Goal: Communication & Community: Answer question/provide support

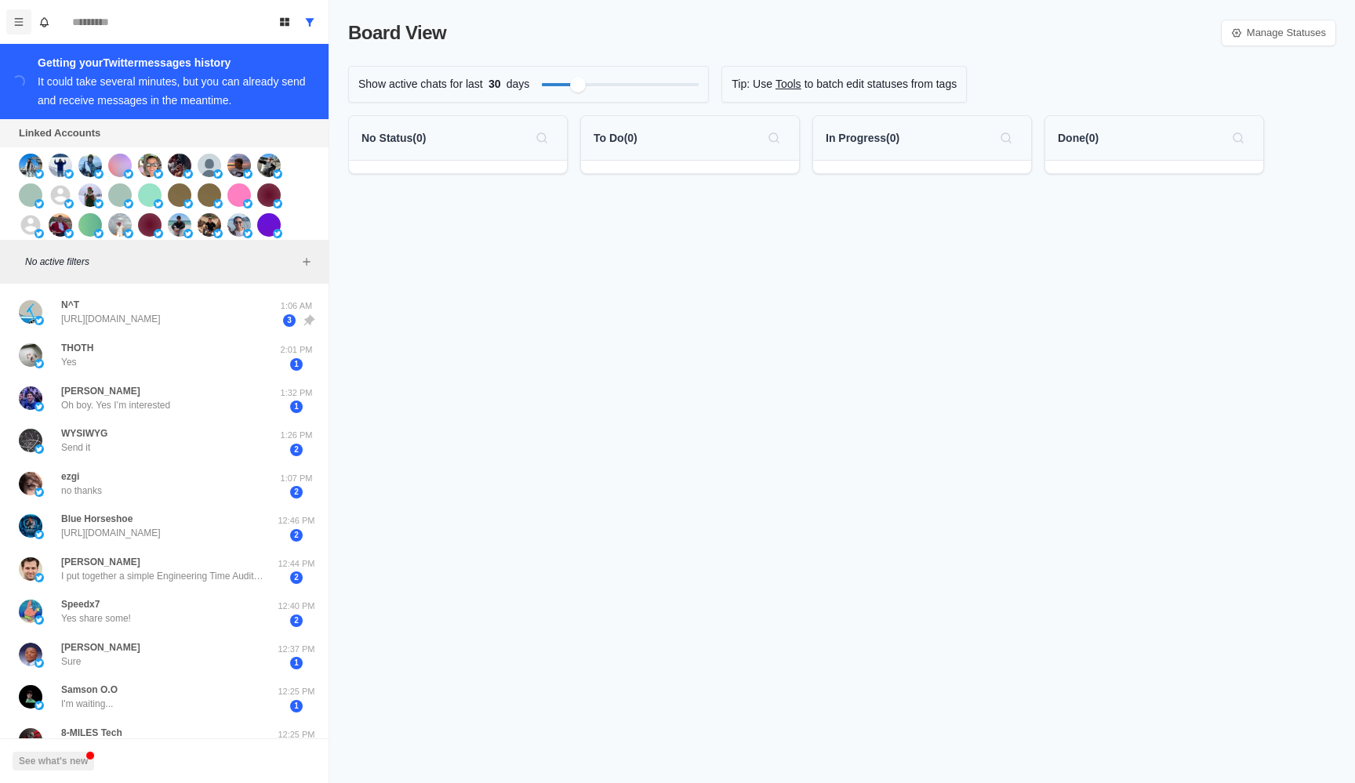
click at [24, 16] on button "Menu" at bounding box center [18, 21] width 25 height 25
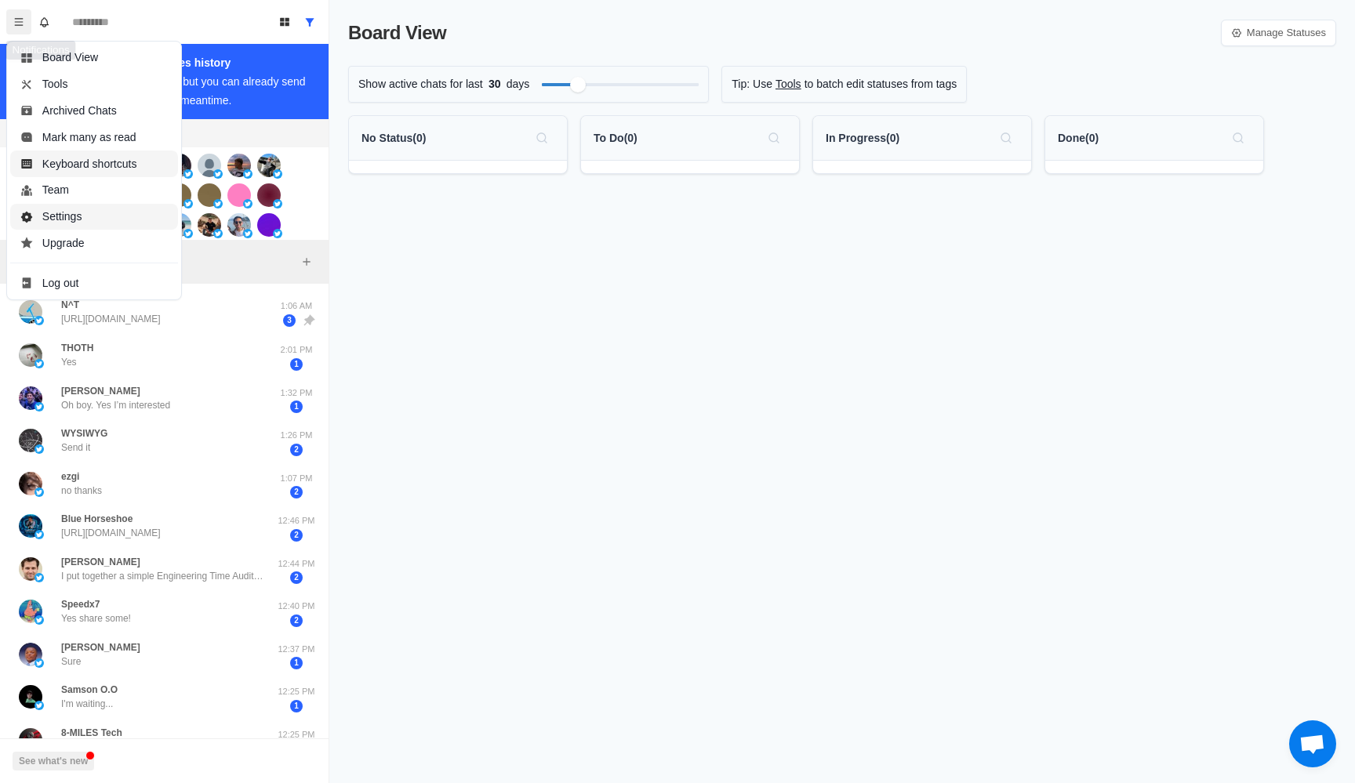
scroll to position [186, 0]
click at [102, 214] on button "Settings" at bounding box center [94, 217] width 168 height 27
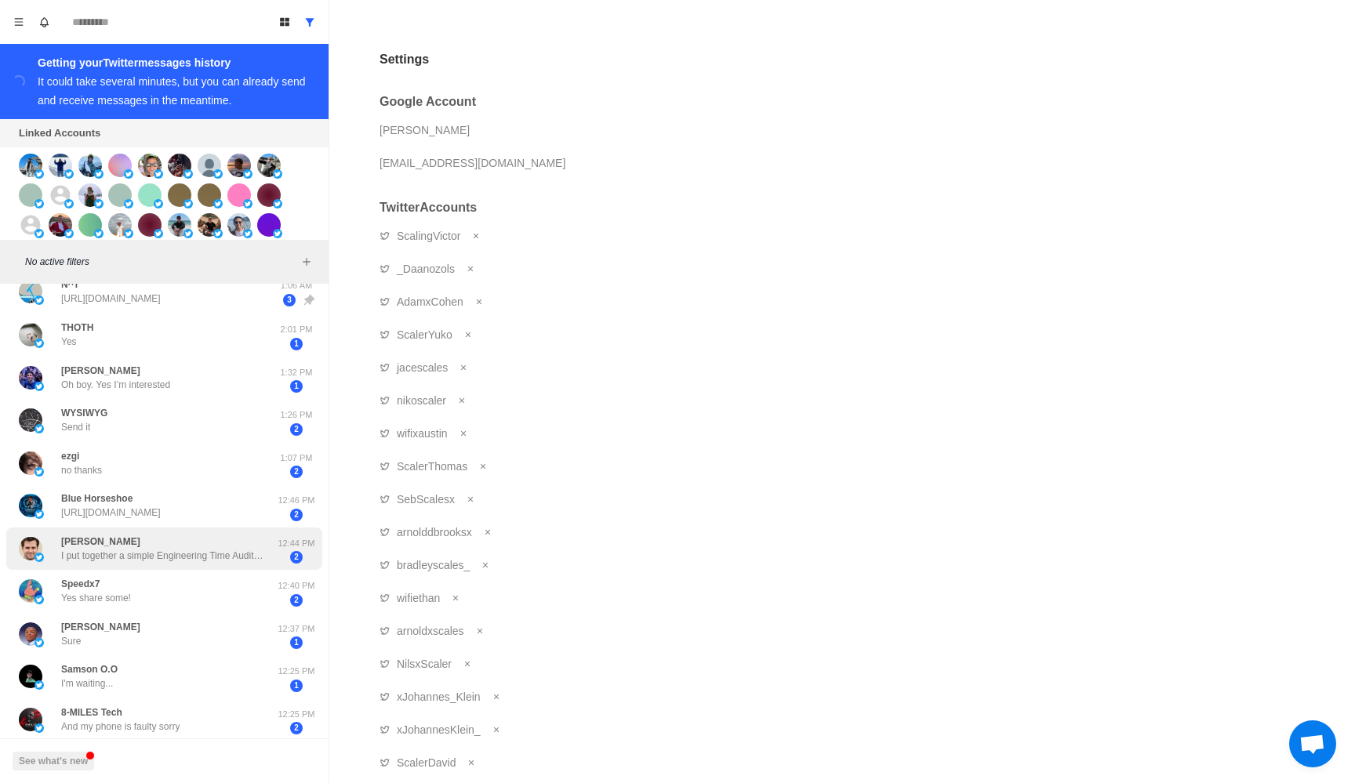
scroll to position [0, 0]
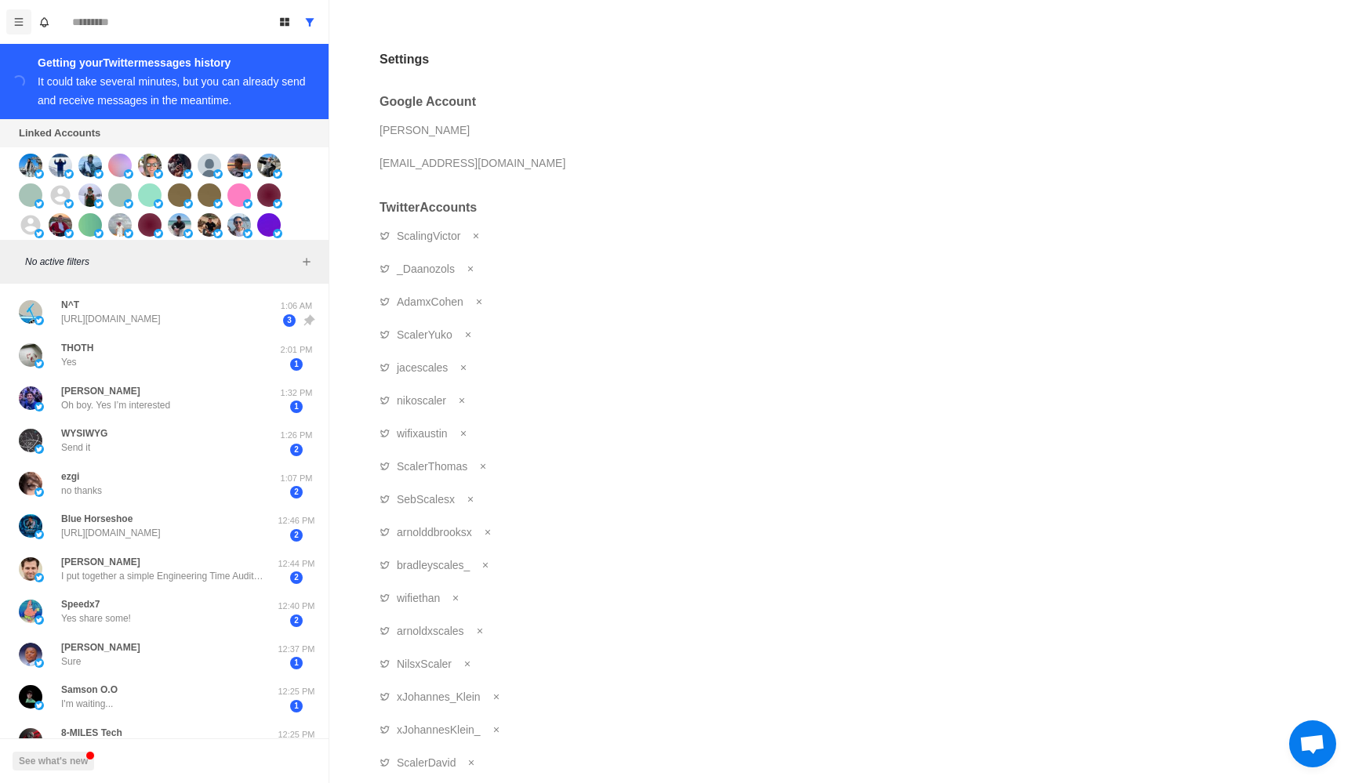
click at [17, 16] on icon "Menu" at bounding box center [18, 21] width 11 height 11
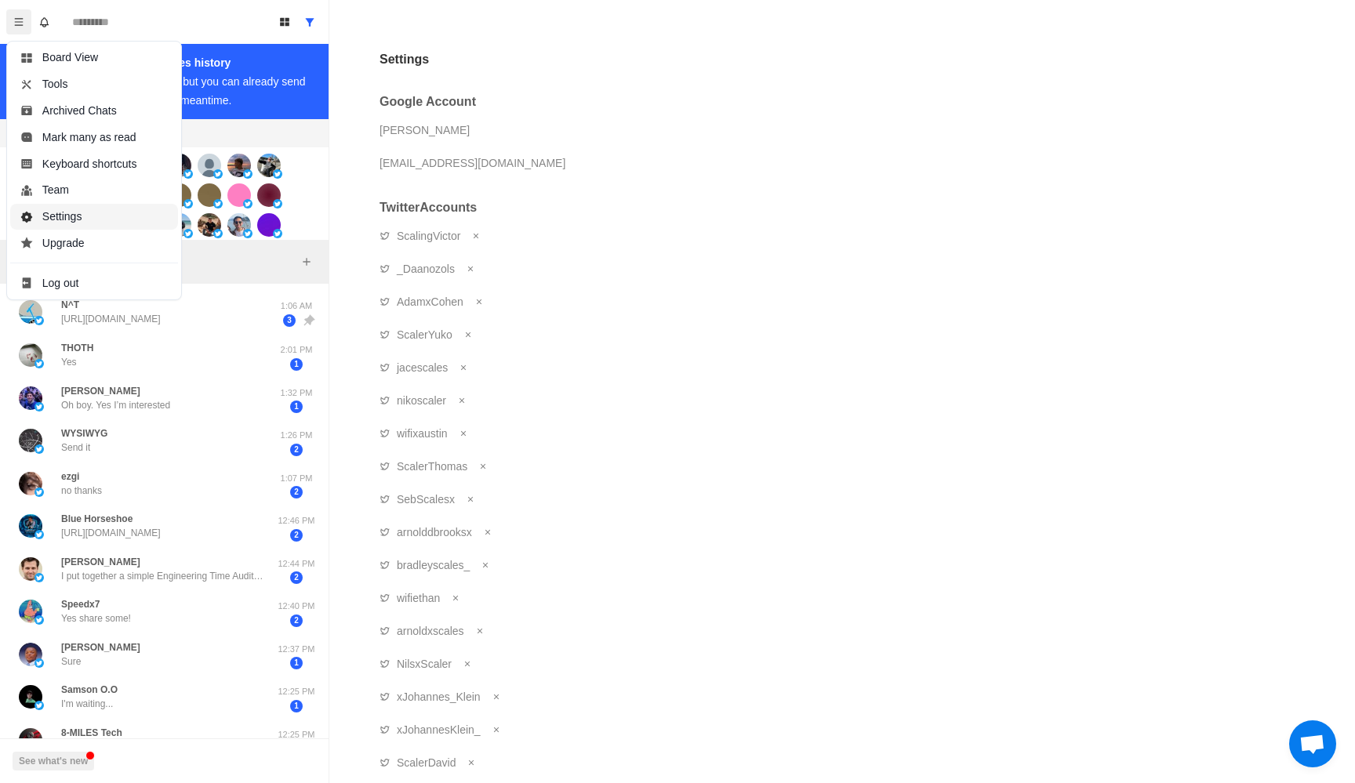
click at [89, 226] on button "Settings" at bounding box center [94, 217] width 168 height 27
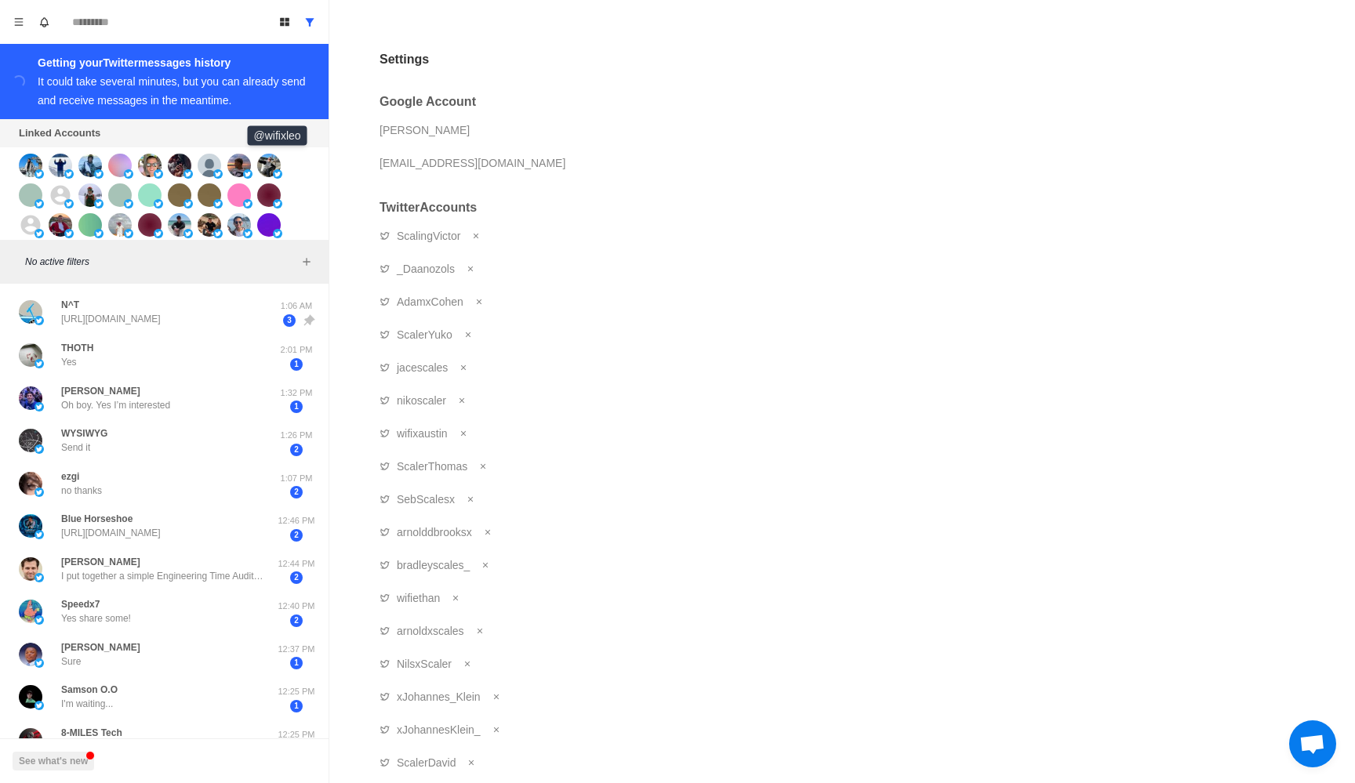
scroll to position [361, 0]
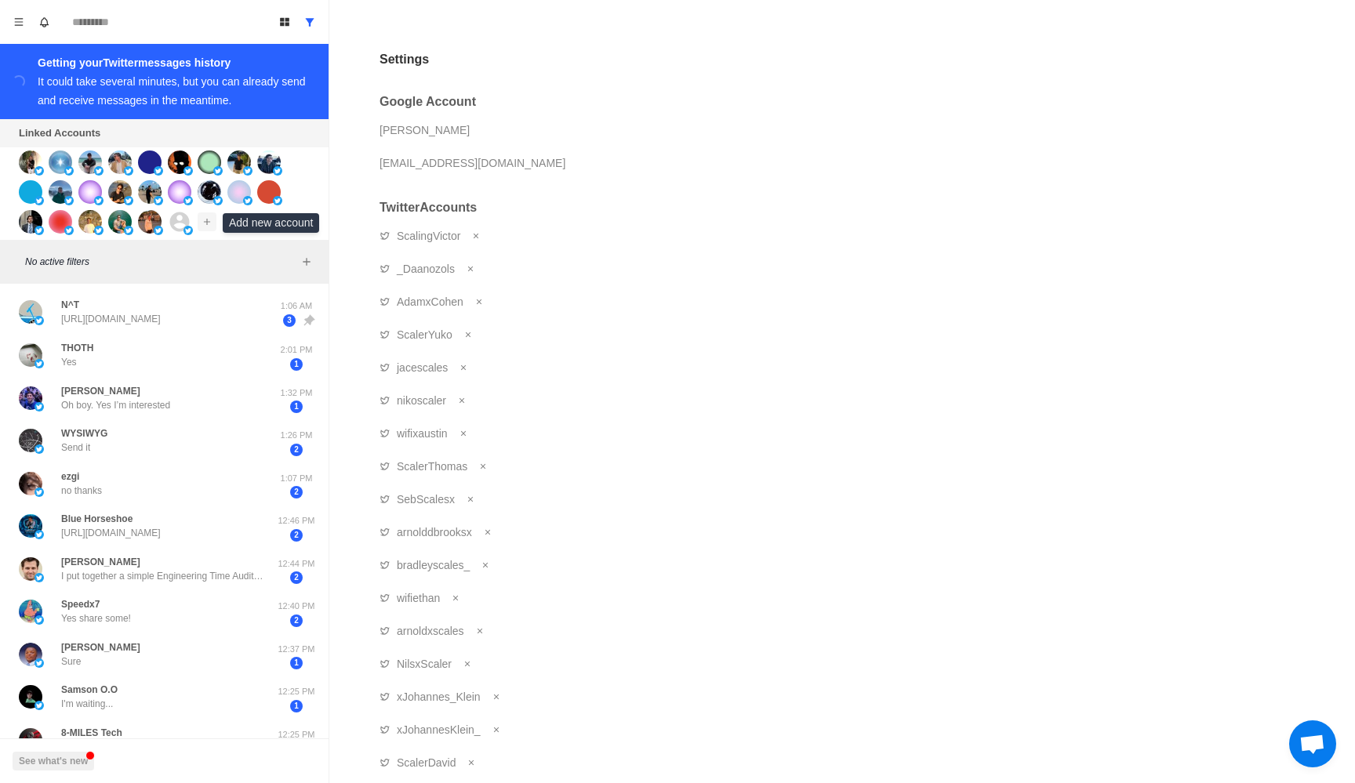
click at [204, 224] on icon "Add account" at bounding box center [206, 221] width 11 height 11
click at [617, 169] on div "[EMAIL_ADDRESS][DOMAIN_NAME]" at bounding box center [630, 163] width 502 height 24
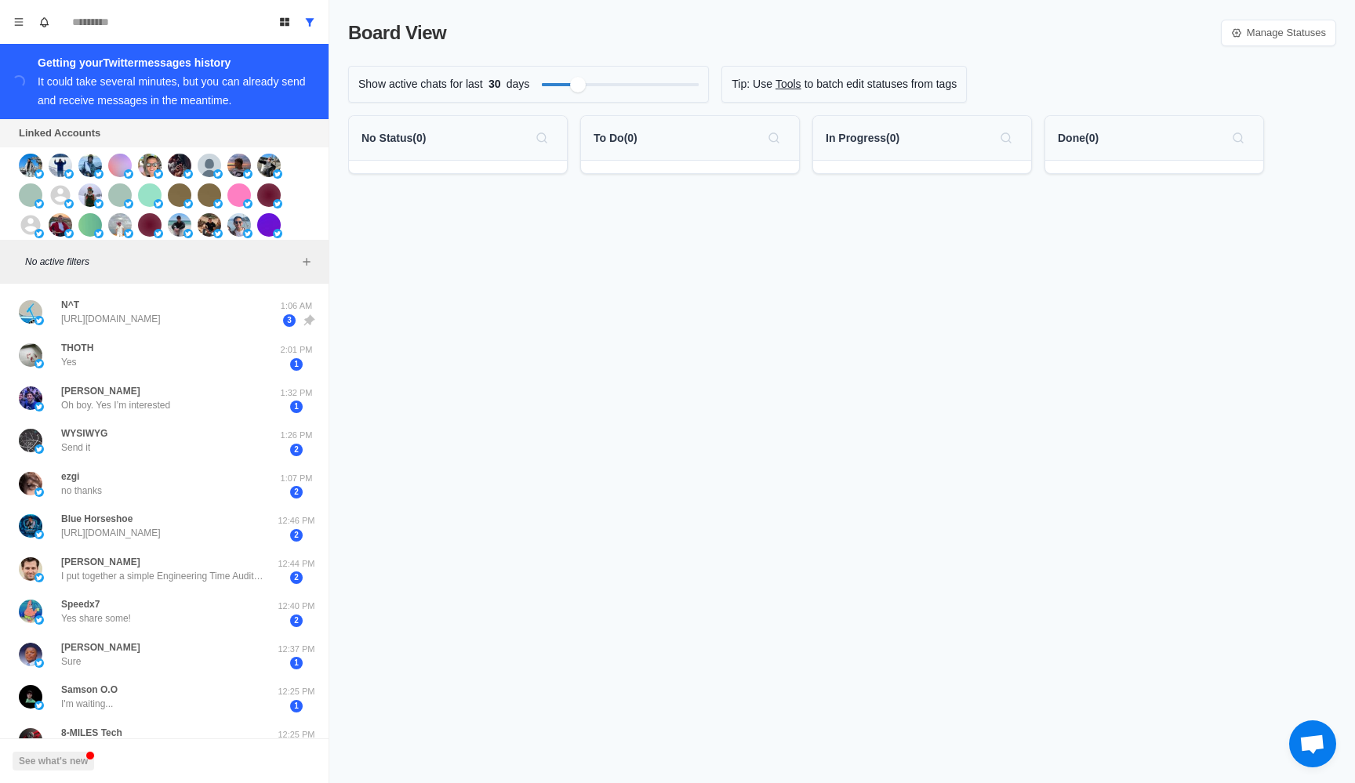
scroll to position [186, 0]
click at [191, 392] on div "Harrison Rogers Oh boy. Yes I’m interested" at bounding box center [148, 398] width 258 height 31
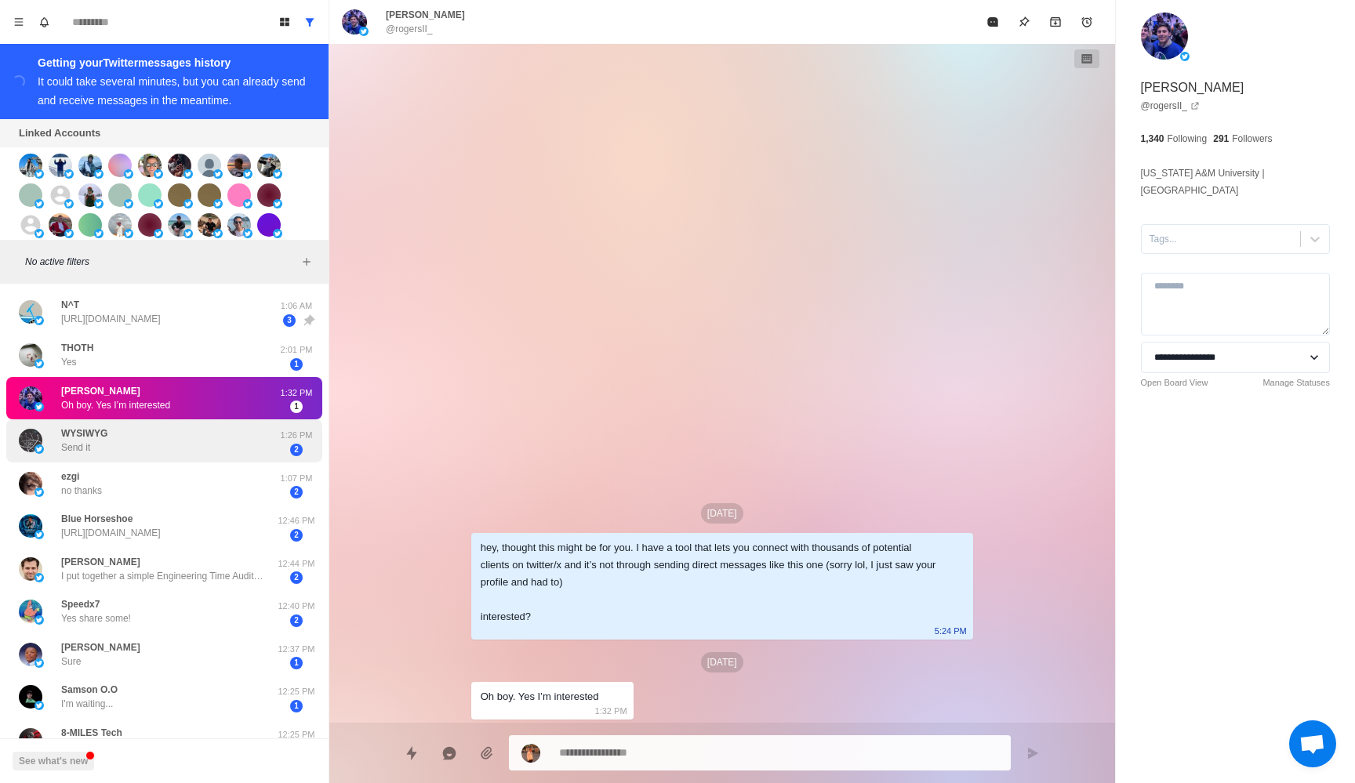
click at [253, 447] on div "WYSIWYG Send it" at bounding box center [148, 441] width 258 height 31
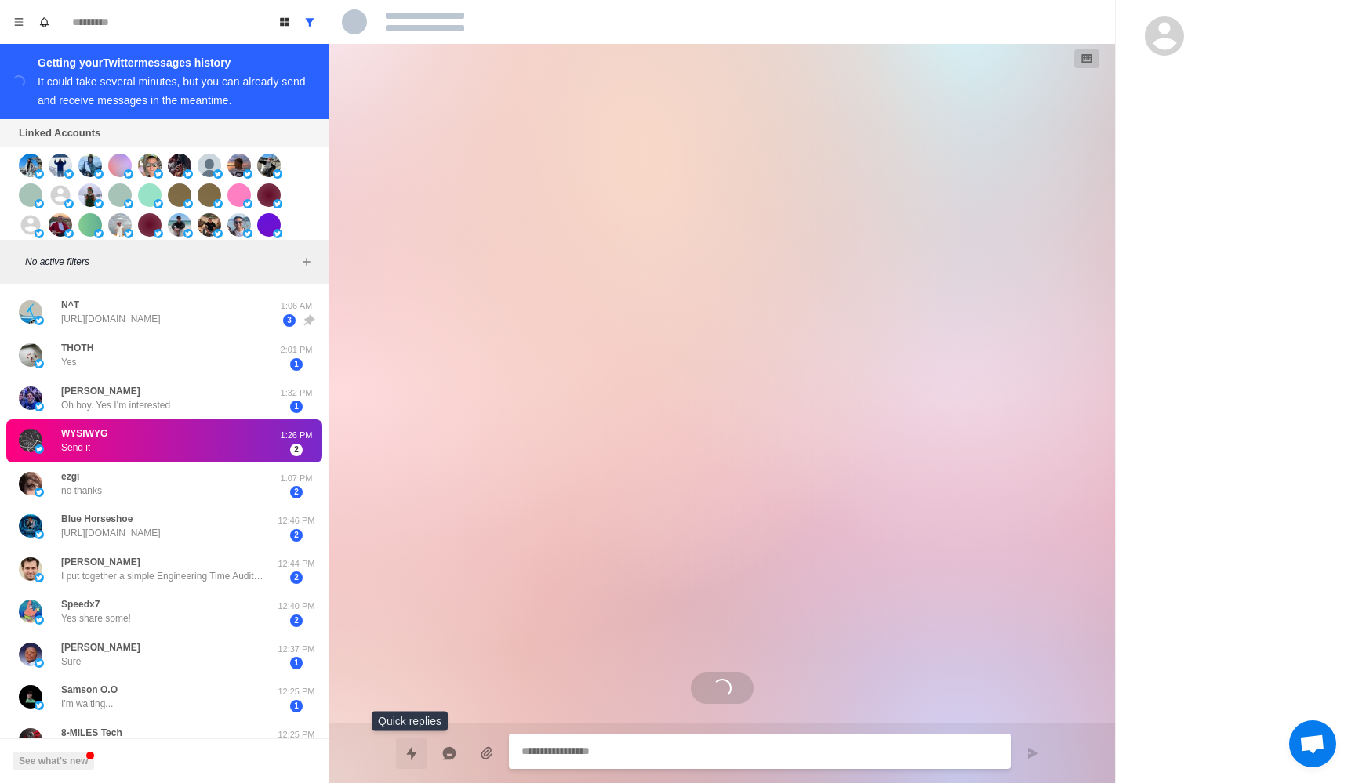
click at [408, 756] on icon "Quick replies" at bounding box center [412, 754] width 16 height 16
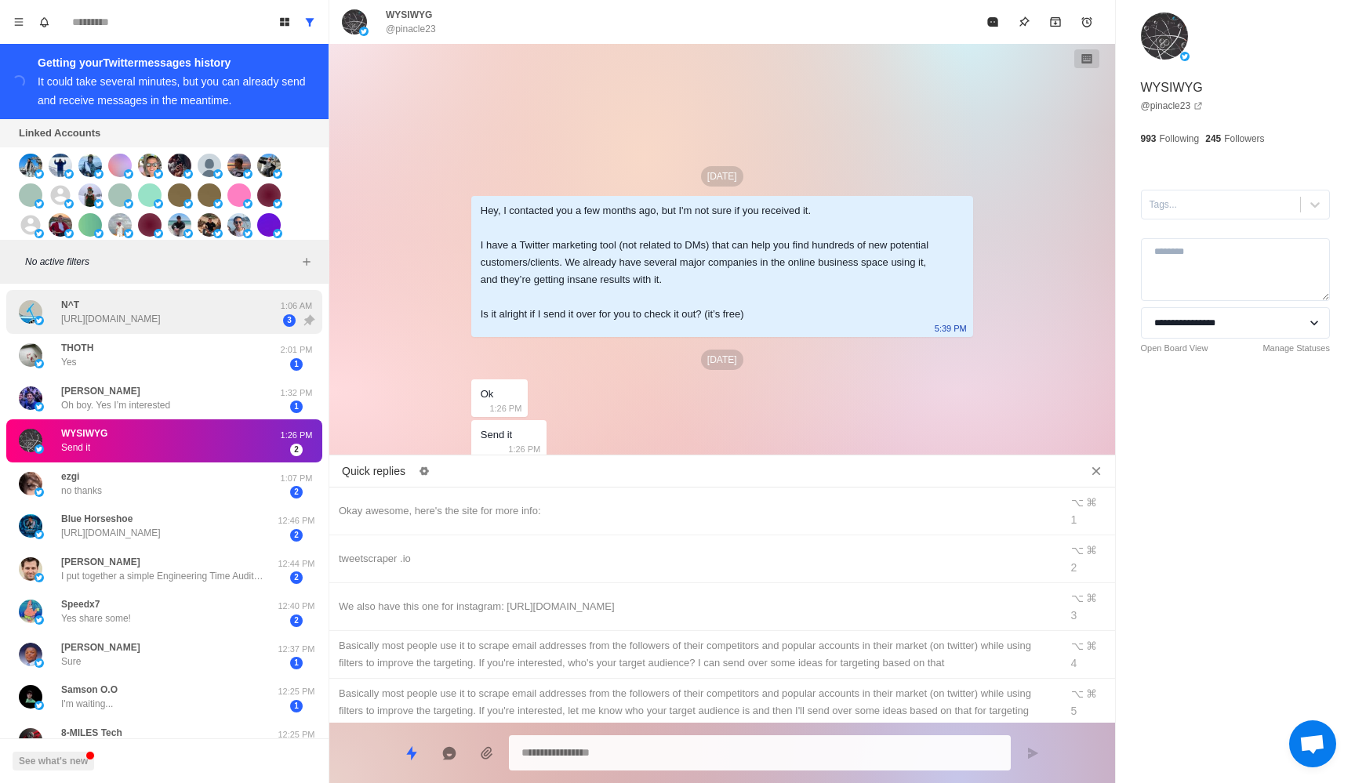
click at [135, 314] on p "[URL][DOMAIN_NAME]" at bounding box center [111, 319] width 100 height 14
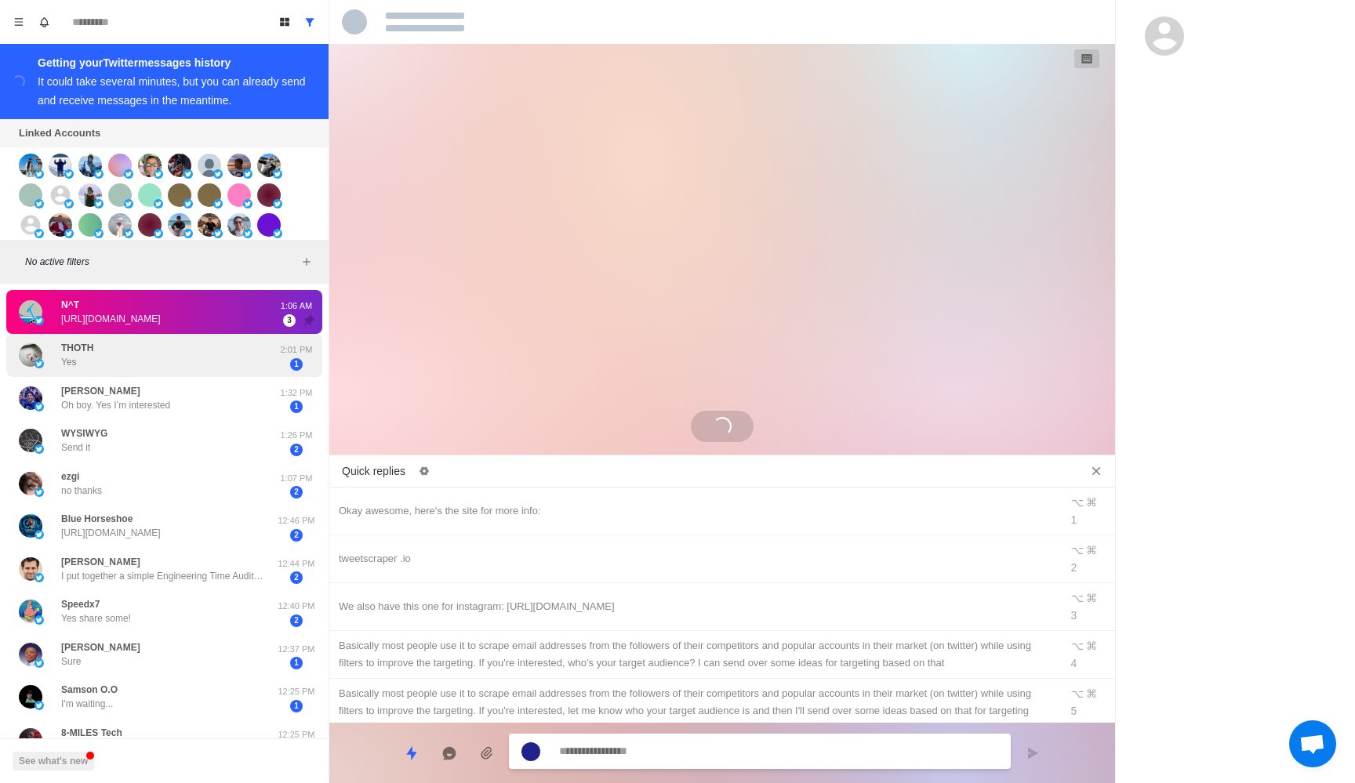
scroll to position [697, 0]
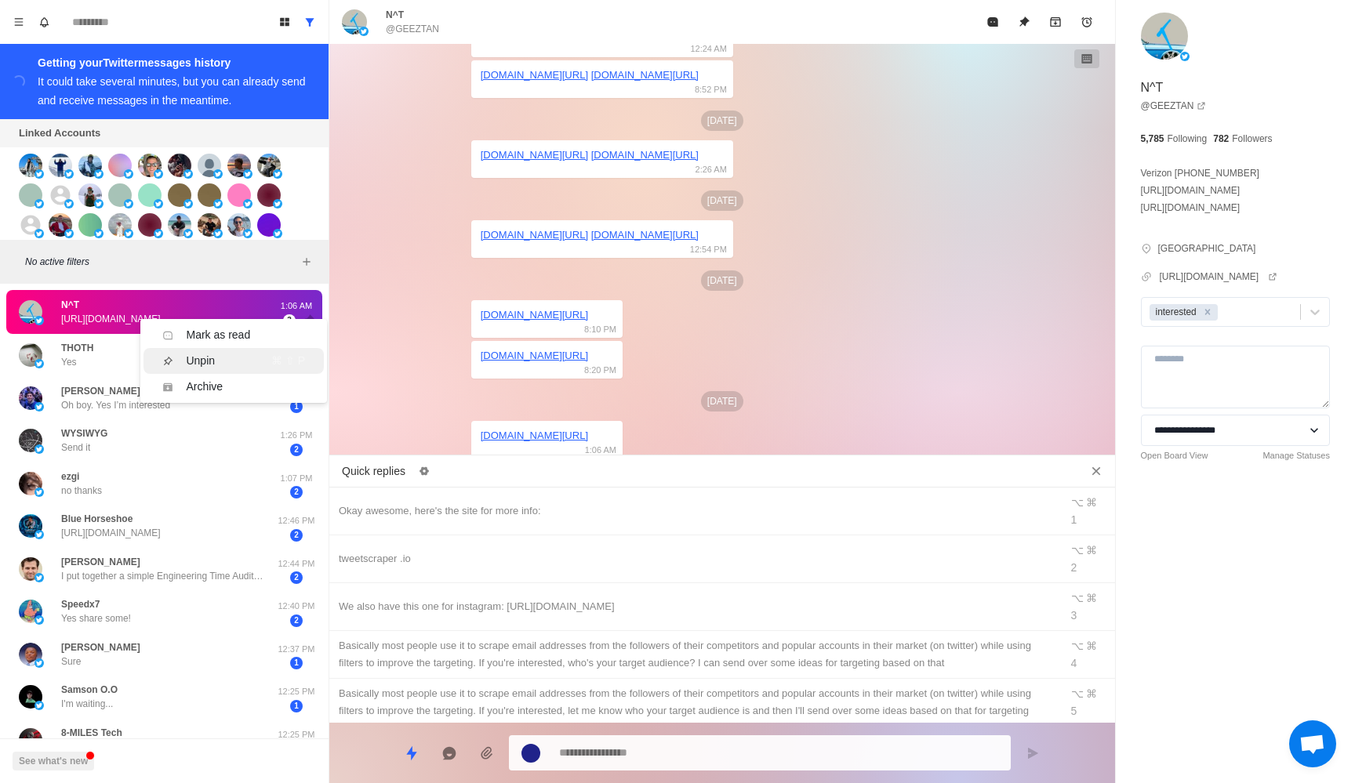
click at [264, 371] on li "Unpin ⌘ ⇧ P" at bounding box center [233, 361] width 180 height 26
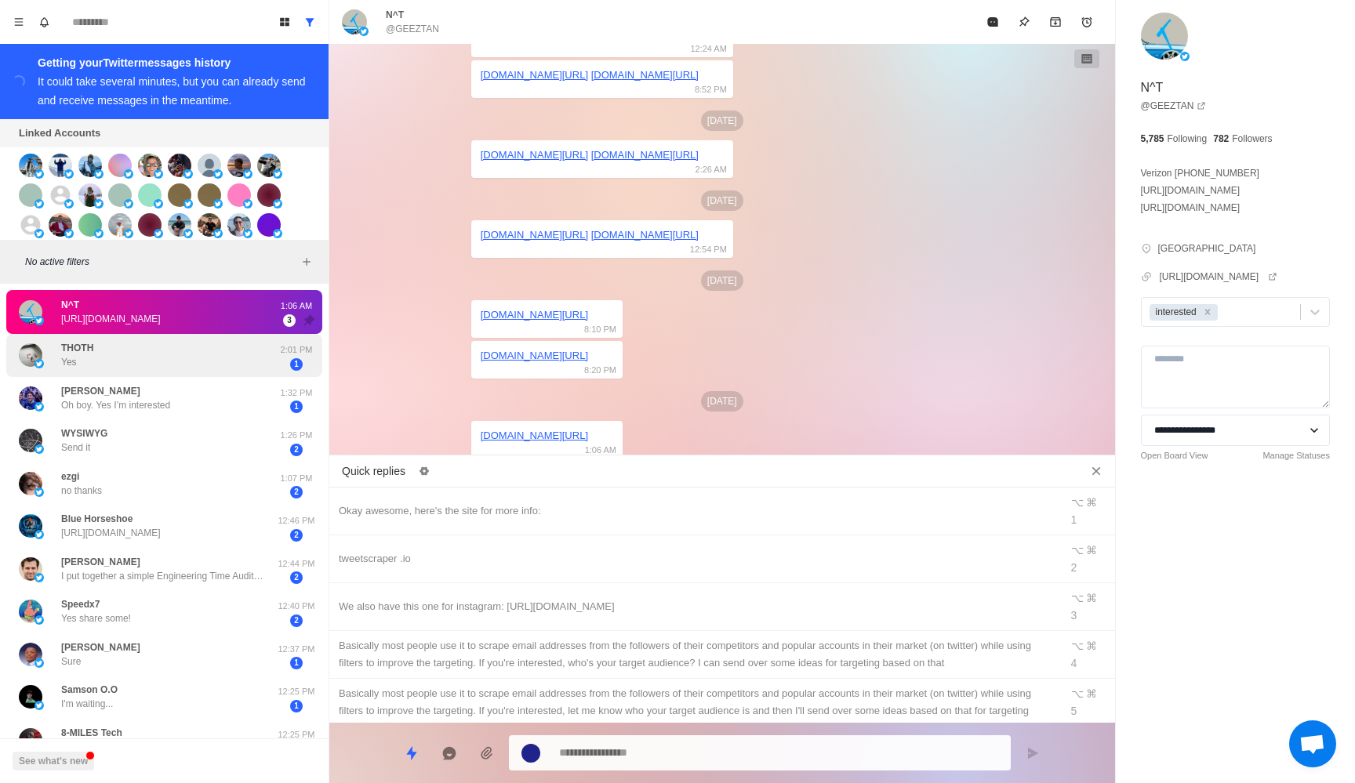
click at [169, 365] on div "THOTH Yes" at bounding box center [148, 355] width 258 height 31
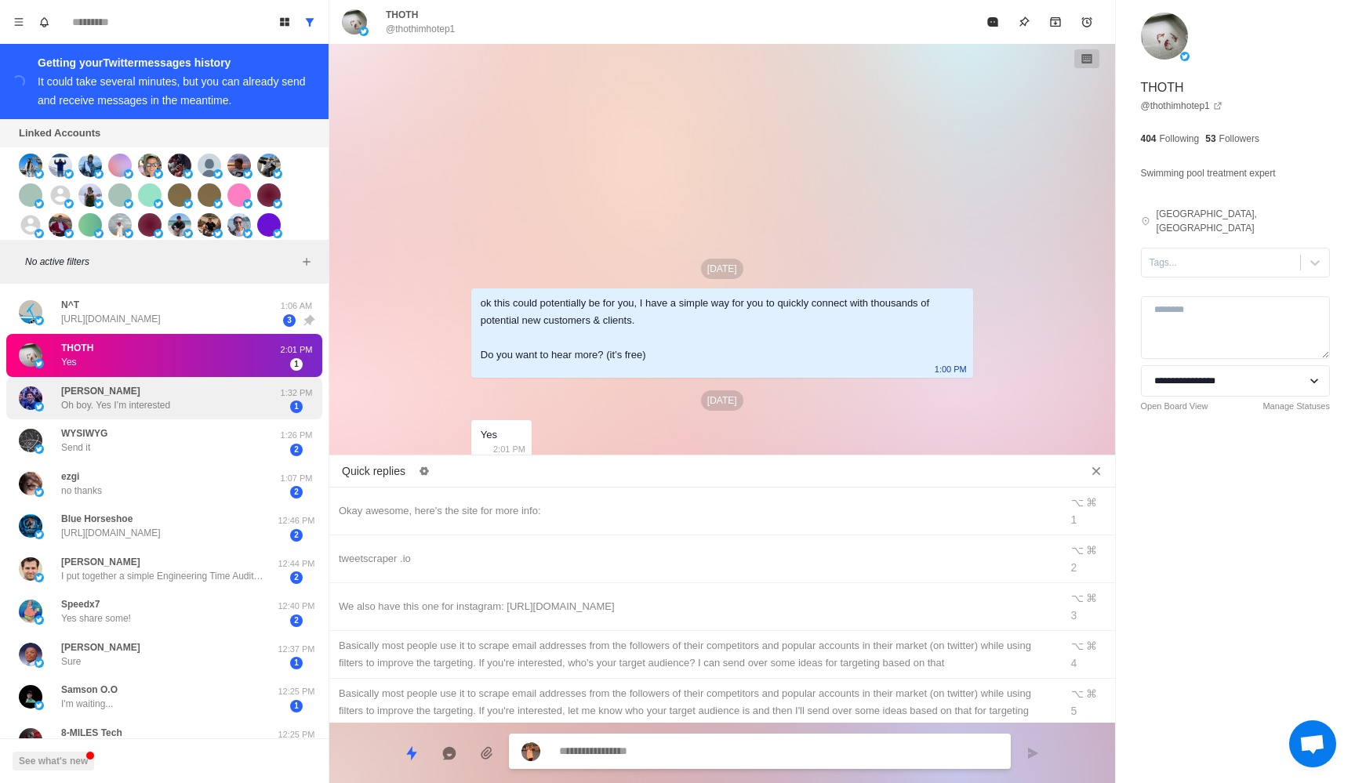
click at [170, 412] on p "Oh boy. Yes I’m interested" at bounding box center [115, 405] width 109 height 14
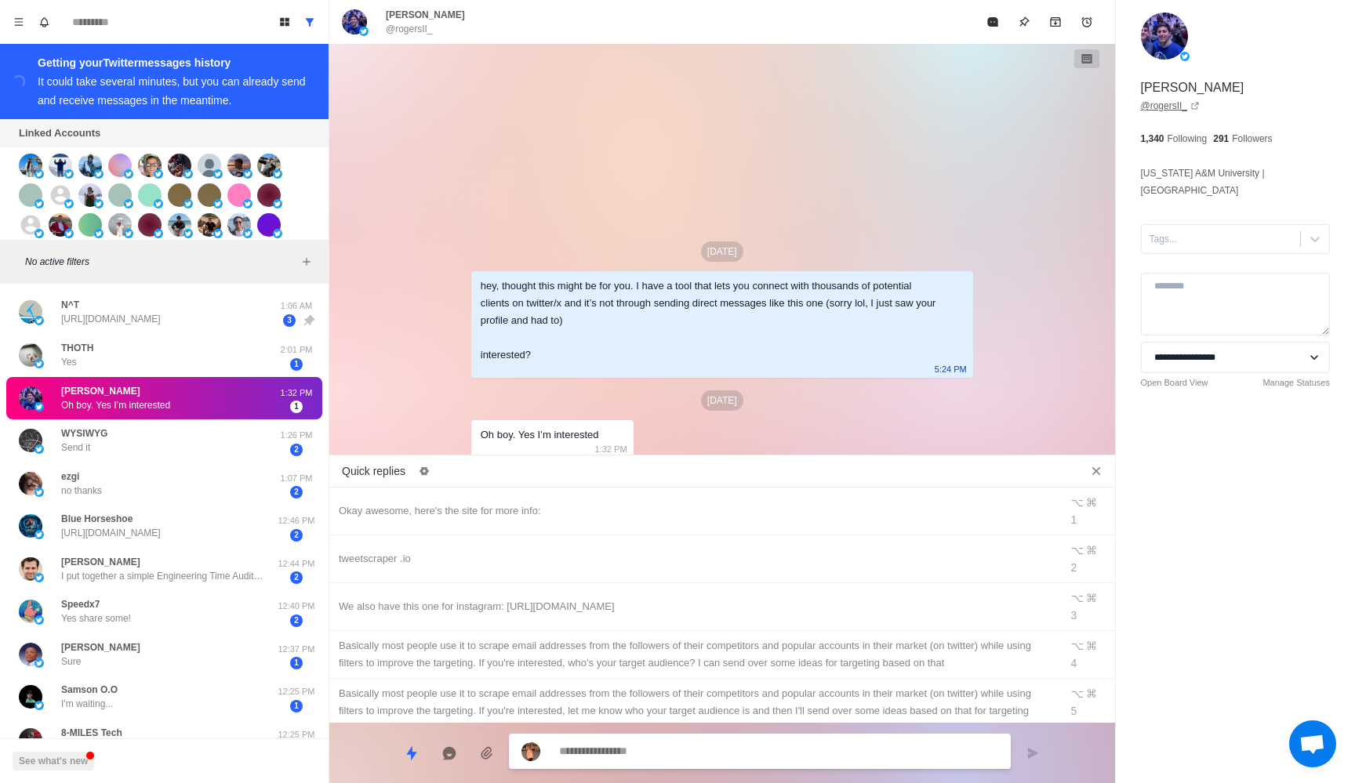
click at [1163, 107] on link "@ rogersII_" at bounding box center [1171, 106] width 60 height 14
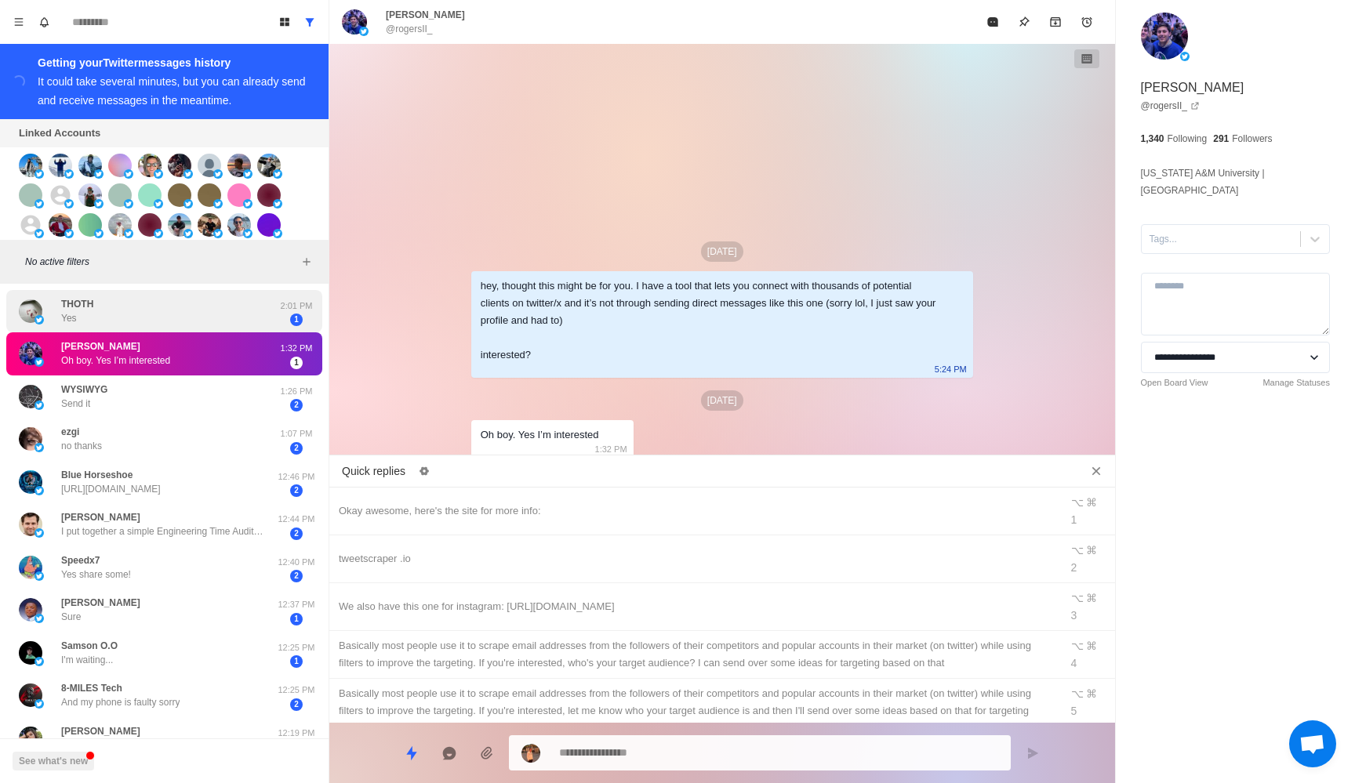
click at [132, 312] on div "THOTH Yes" at bounding box center [148, 311] width 258 height 31
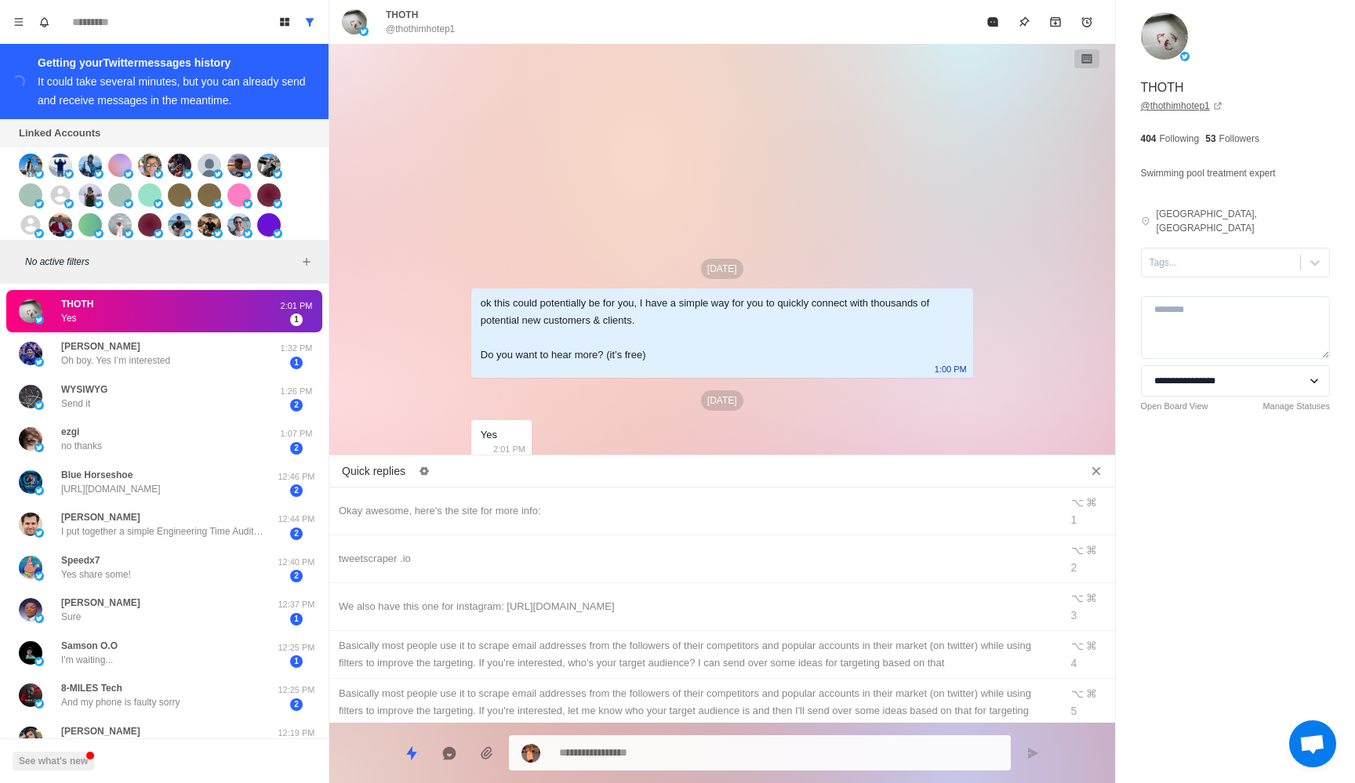
click at [1182, 108] on link "@ thothimhotep1" at bounding box center [1182, 106] width 82 height 14
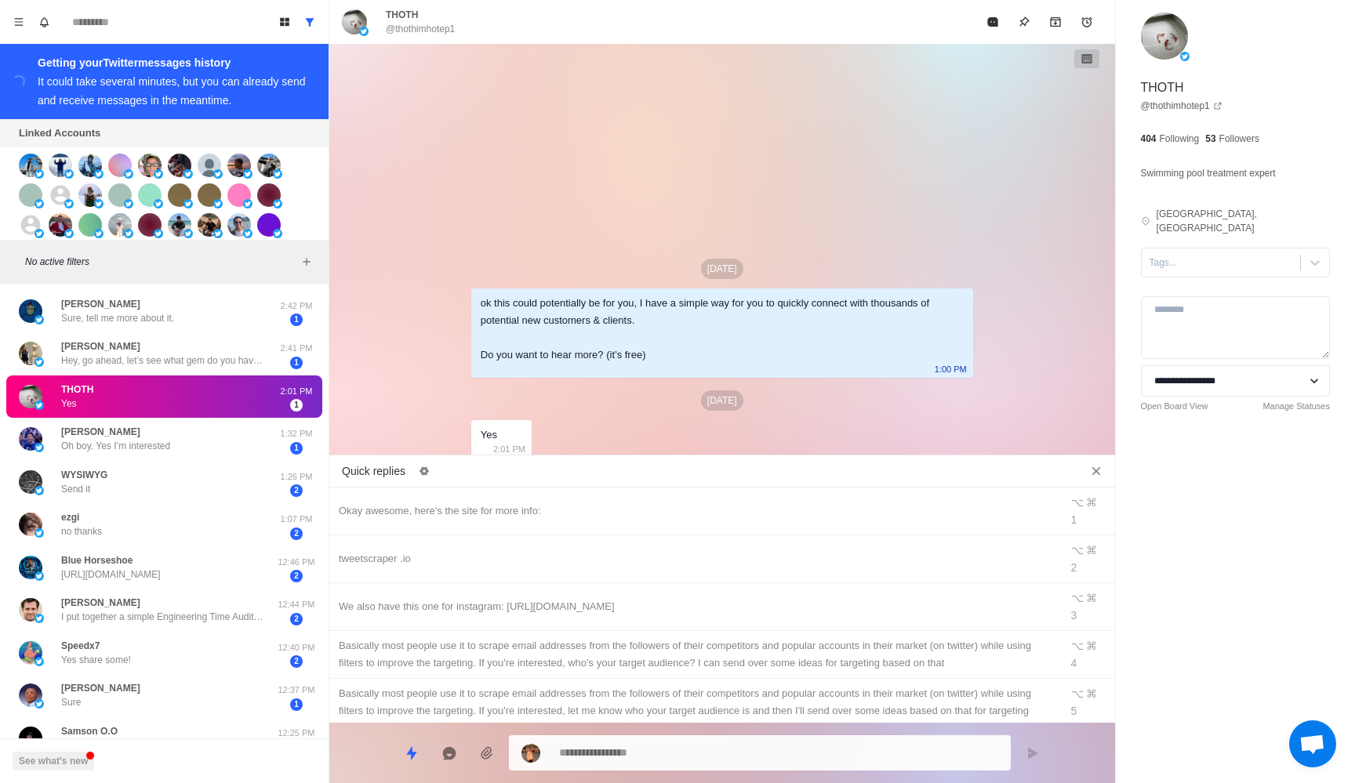
type textarea "*"
